Goal: Browse casually

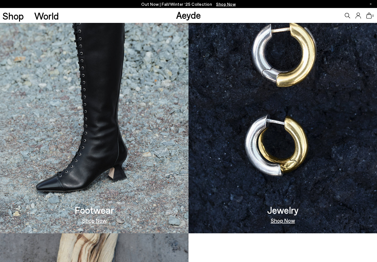
scroll to position [390, 0]
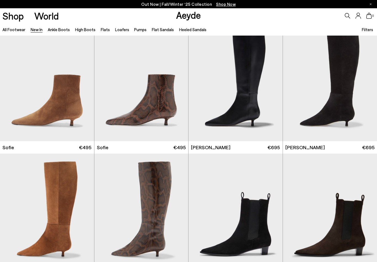
scroll to position [1713, 0]
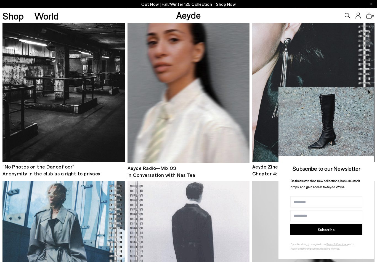
scroll to position [2249, 0]
